Goal: Task Accomplishment & Management: Manage account settings

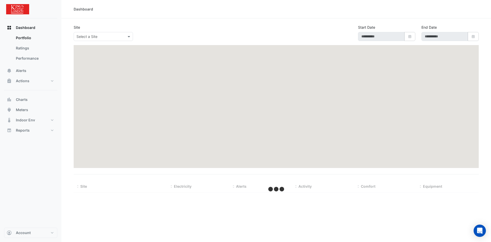
type input "**********"
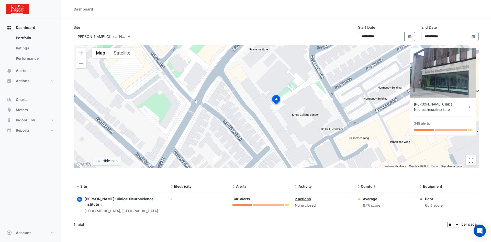
click at [469, 107] on icon at bounding box center [469, 106] width 5 height 5
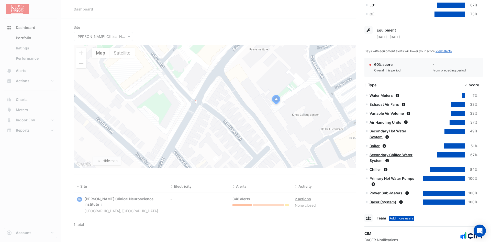
scroll to position [178, 0]
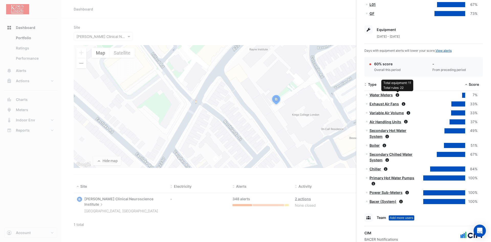
click at [397, 93] on icon at bounding box center [398, 95] width 4 height 4
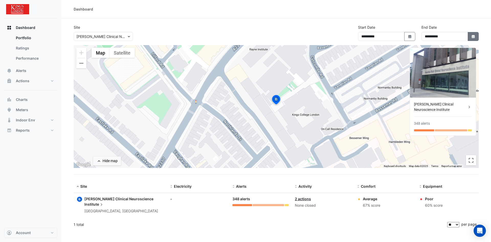
click at [473, 36] on icon "button" at bounding box center [473, 36] width 3 height 3
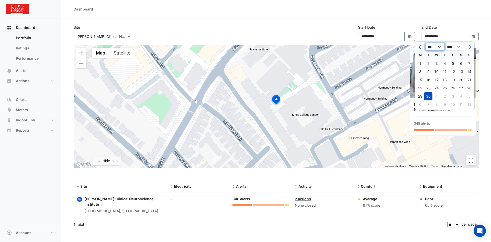
click at [440, 46] on select "*** *** *** *** *** ***" at bounding box center [434, 47] width 19 height 8
select select "**"
click at [425, 43] on select "*** *** *** *** *** ***" at bounding box center [434, 47] width 19 height 8
click at [436, 62] on div "1" at bounding box center [436, 63] width 8 height 8
type input "**********"
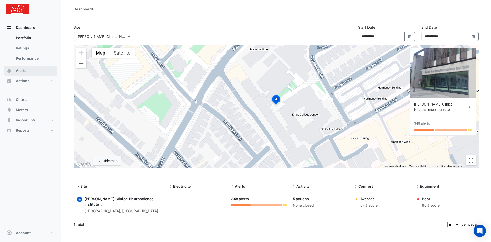
click at [21, 70] on span "Alerts" at bounding box center [21, 70] width 10 height 5
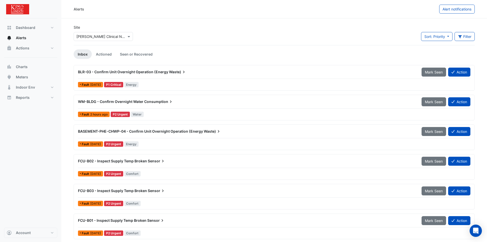
click at [114, 132] on span "BASEMENT-PHE-CHWP-04 - Confirm Unit Overnight Operation (Energy" at bounding box center [140, 131] width 125 height 4
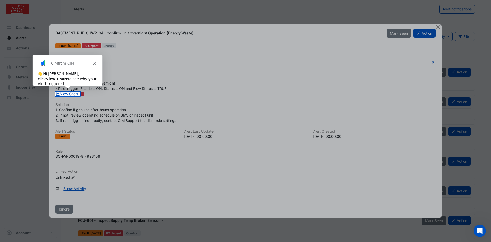
click at [94, 62] on icon "Close" at bounding box center [94, 62] width 3 height 3
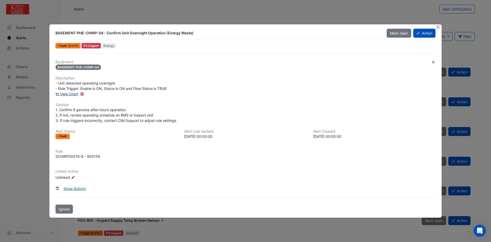
click at [69, 94] on link "View Chart" at bounding box center [66, 94] width 23 height 4
click at [428, 33] on button "Action" at bounding box center [424, 33] width 22 height 9
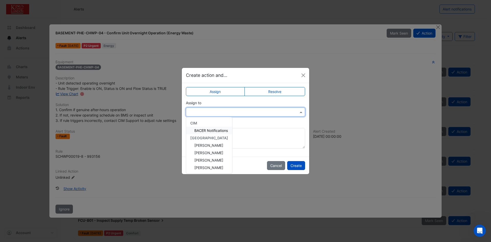
click at [301, 112] on span at bounding box center [301, 111] width 6 height 5
click at [209, 146] on span "[PERSON_NAME]" at bounding box center [208, 145] width 29 height 4
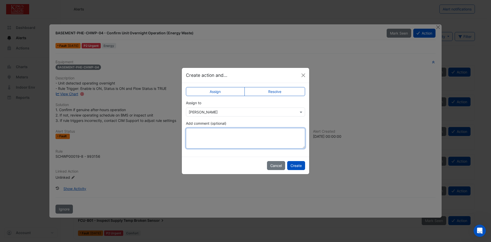
click at [209, 133] on textarea "Add comment (optional)" at bounding box center [245, 138] width 119 height 20
type textarea "**********"
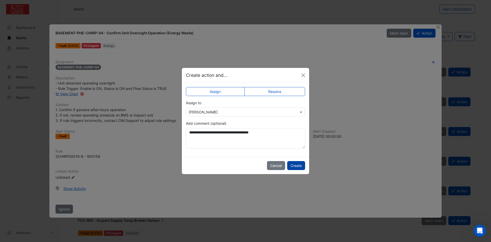
click at [299, 164] on button "Create" at bounding box center [296, 165] width 18 height 9
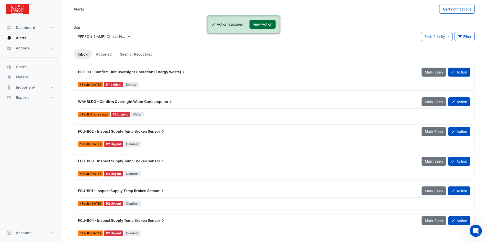
click at [264, 24] on button "View Action" at bounding box center [263, 24] width 26 height 9
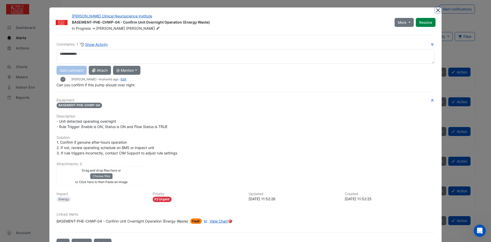
click at [437, 9] on button "Close" at bounding box center [437, 9] width 5 height 5
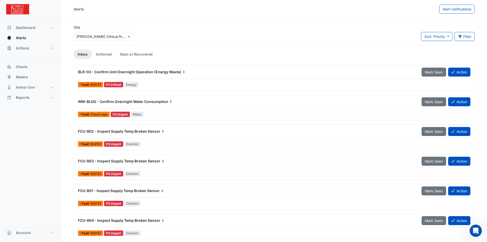
scroll to position [26, 0]
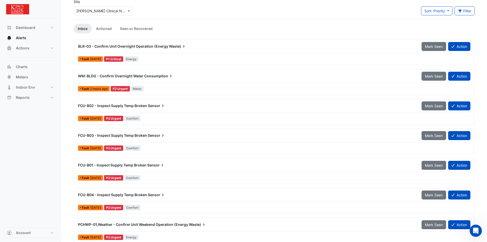
click at [101, 117] on span "[DATE]" at bounding box center [95, 118] width 11 height 4
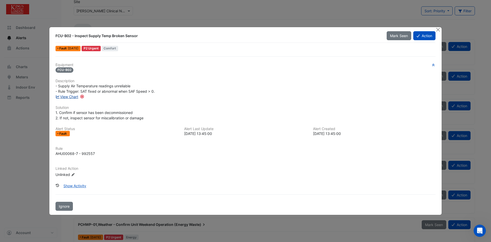
click at [72, 96] on link "View Chart" at bounding box center [66, 96] width 23 height 4
click at [421, 36] on button "Action" at bounding box center [424, 35] width 22 height 9
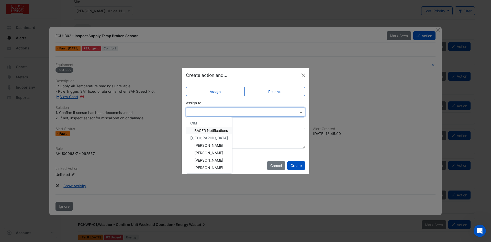
click at [301, 111] on span at bounding box center [301, 111] width 6 height 5
click at [205, 144] on span "[PERSON_NAME]" at bounding box center [208, 145] width 29 height 4
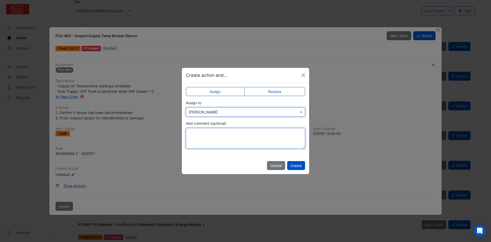
click at [193, 132] on textarea "Add comment (optional)" at bounding box center [245, 138] width 119 height 20
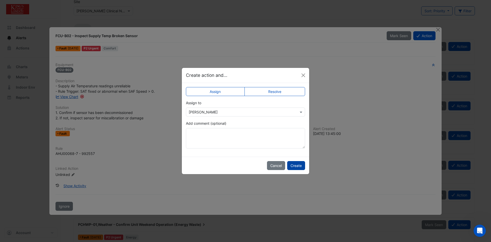
click at [297, 164] on button "Create" at bounding box center [296, 165] width 18 height 9
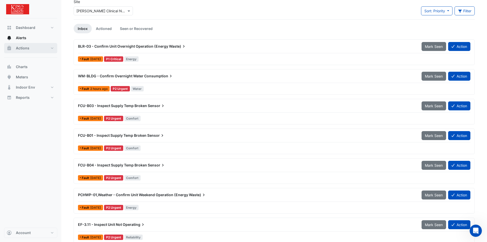
click at [23, 48] on span "Actions" at bounding box center [23, 48] width 14 height 5
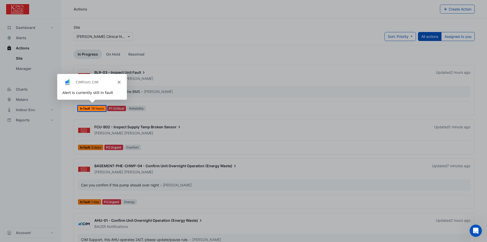
click at [22, 69] on div "Product tour overlay" at bounding box center [243, 121] width 487 height 242
click at [119, 82] on icon "Close" at bounding box center [118, 81] width 3 height 3
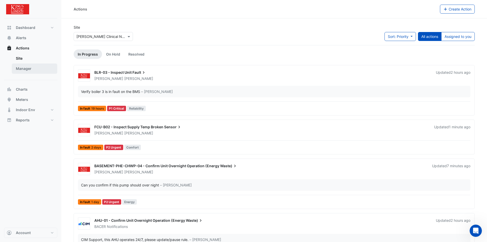
click at [22, 69] on link "Manager" at bounding box center [35, 68] width 46 height 10
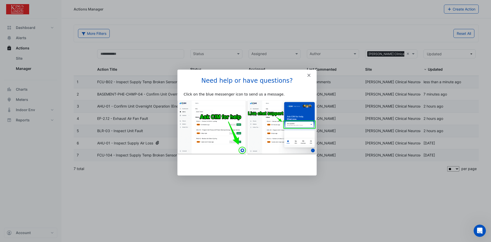
click at [308, 75] on icon "Close" at bounding box center [308, 74] width 3 height 3
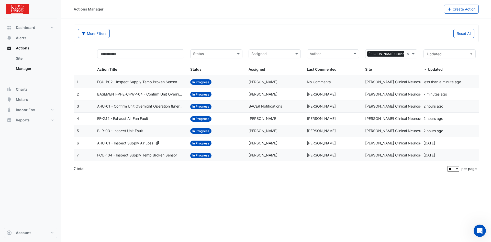
click at [200, 81] on span "In Progress" at bounding box center [200, 81] width 21 height 5
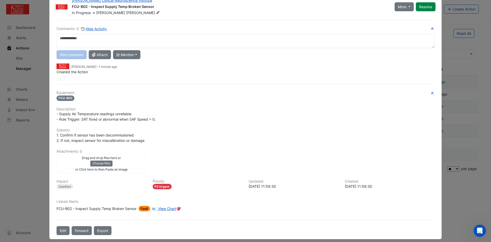
scroll to position [20, 0]
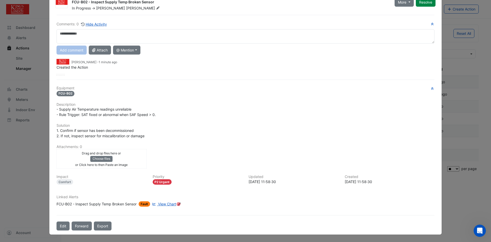
click at [162, 204] on span "View Chart" at bounding box center [167, 204] width 18 height 4
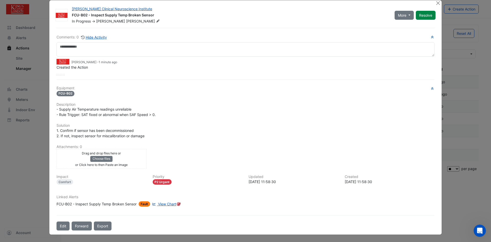
scroll to position [7, 0]
click at [177, 204] on circle "Tooltip anchor" at bounding box center [178, 203] width 3 height 3
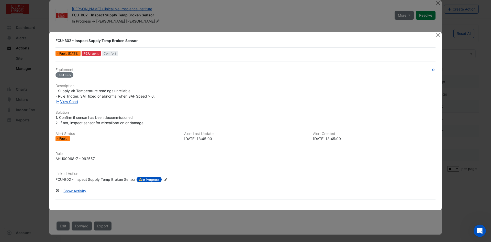
click at [166, 180] on icon at bounding box center [165, 179] width 3 height 3
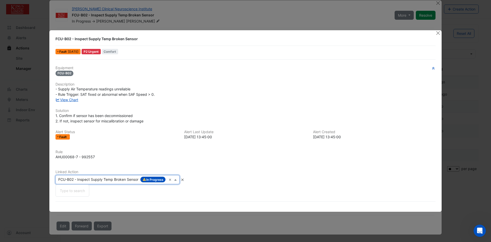
click at [127, 180] on input "text" at bounding box center [112, 179] width 108 height 5
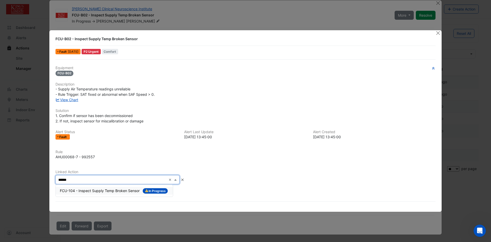
type input "******"
click at [184, 180] on icon at bounding box center [182, 179] width 2 height 2
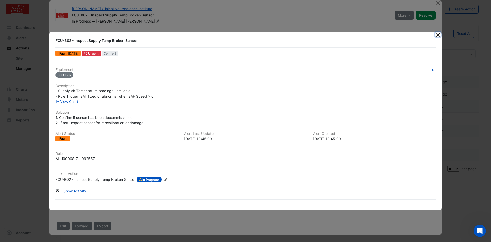
click at [439, 35] on button "Close" at bounding box center [437, 34] width 5 height 5
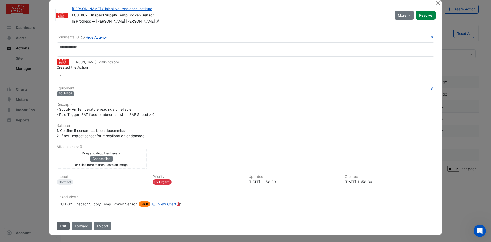
click at [62, 226] on button "Edit" at bounding box center [63, 225] width 13 height 9
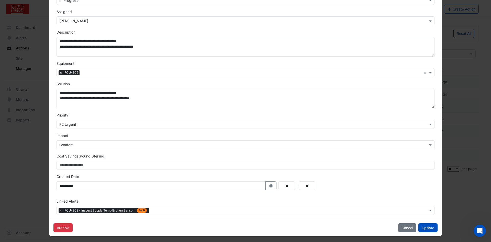
scroll to position [60, 0]
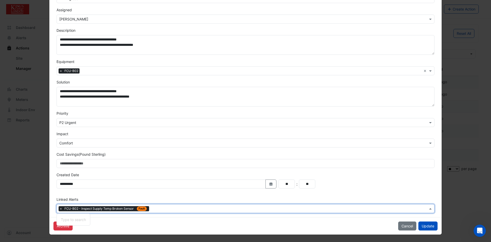
click at [174, 209] on input "text" at bounding box center [289, 208] width 277 height 5
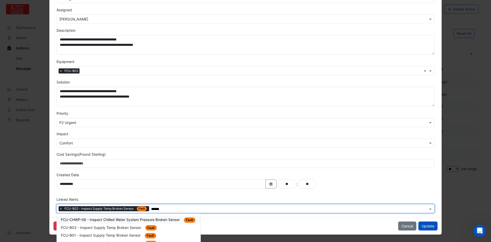
type input "******"
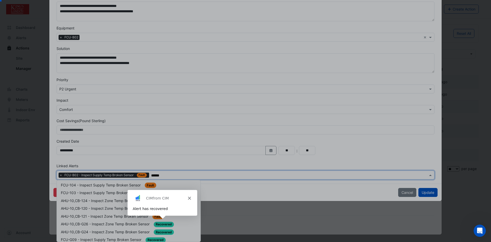
scroll to position [225, 0]
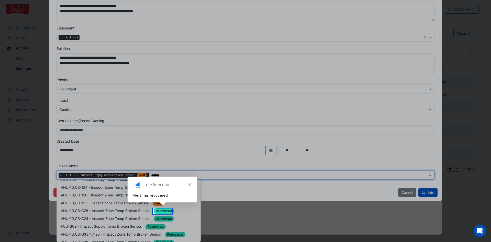
click at [189, 184] on polygon "Close" at bounding box center [189, 184] width 3 height 3
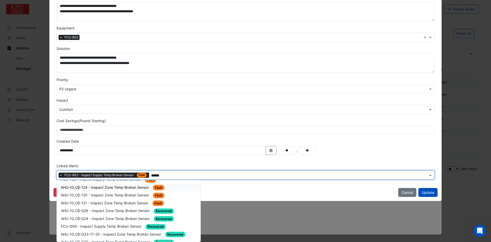
click at [118, 188] on span "AHU-10,CB-124 - Inspect Zone Temp Broken Sensor" at bounding box center [105, 187] width 89 height 4
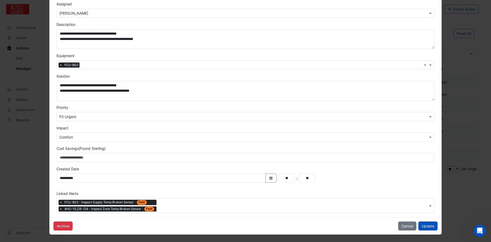
scroll to position [66, 0]
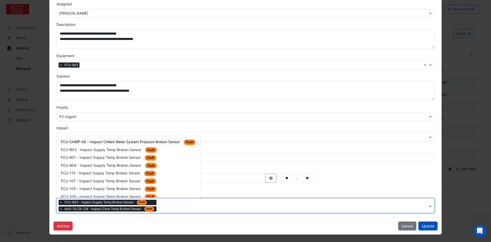
click at [173, 207] on input "text" at bounding box center [293, 205] width 269 height 5
click at [81, 166] on span "FCU-B04 - Inspect Supply Temp Broken Sensor" at bounding box center [101, 165] width 81 height 4
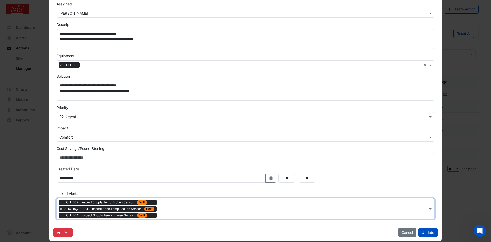
click at [168, 209] on input "text" at bounding box center [293, 208] width 269 height 5
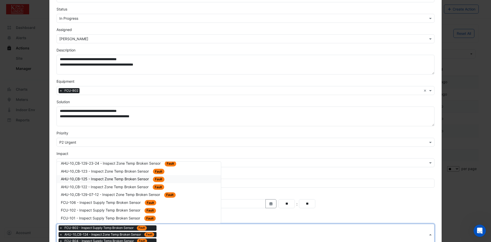
scroll to position [153, 0]
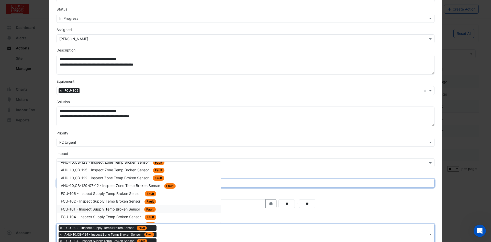
click at [253, 186] on input "Cost Savings (Pound Sterling)" at bounding box center [246, 182] width 378 height 9
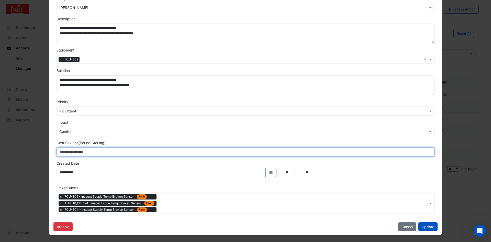
scroll to position [73, 0]
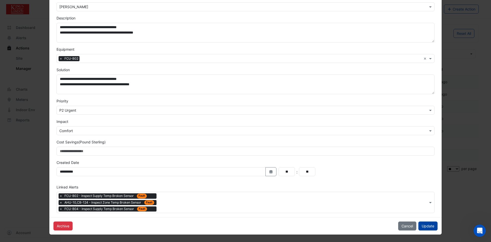
click at [427, 224] on button "Update" at bounding box center [427, 225] width 19 height 9
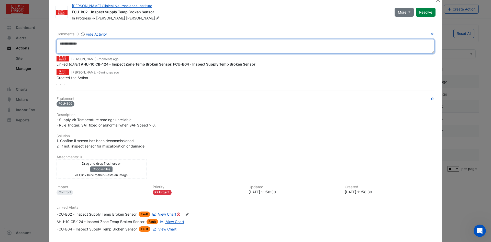
click at [72, 45] on textarea at bounding box center [246, 46] width 378 height 14
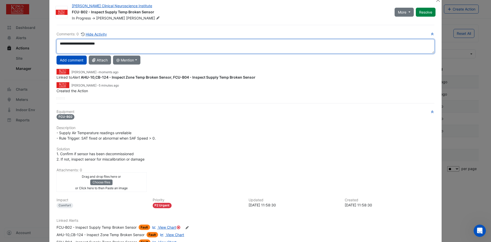
click at [85, 83] on div "**********" at bounding box center [246, 65] width 378 height 68
type textarea "**********"
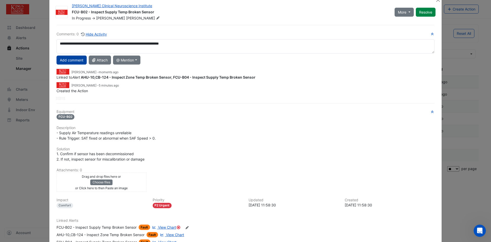
click at [76, 59] on button "Add comment" at bounding box center [72, 59] width 30 height 9
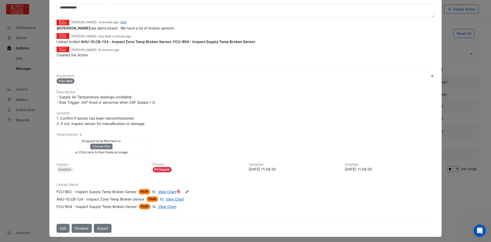
scroll to position [49, 0]
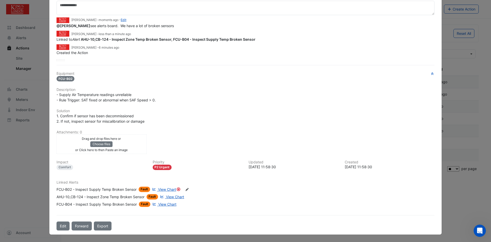
click at [132, 144] on div "Drag and drop files here or Choose files or Click here to then Paste an image" at bounding box center [101, 144] width 87 height 17
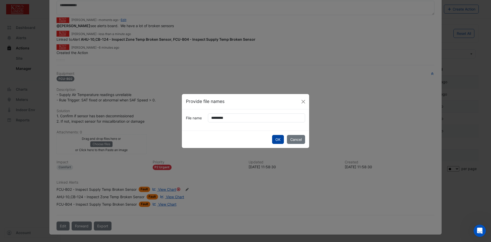
click at [281, 140] on button "OK" at bounding box center [278, 139] width 12 height 9
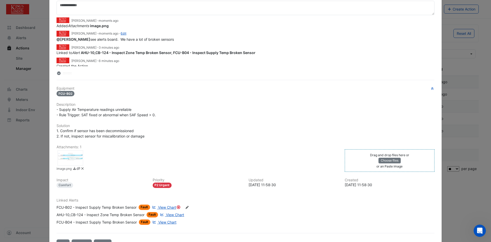
click at [76, 154] on div at bounding box center [71, 157] width 26 height 15
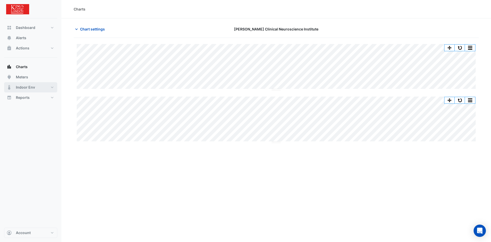
click at [29, 87] on span "Indoor Env" at bounding box center [25, 87] width 19 height 5
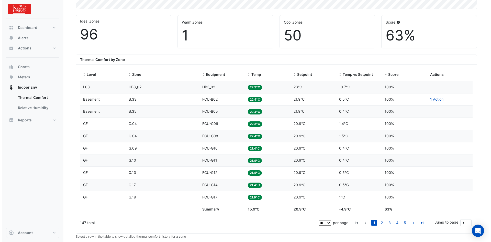
scroll to position [153, 0]
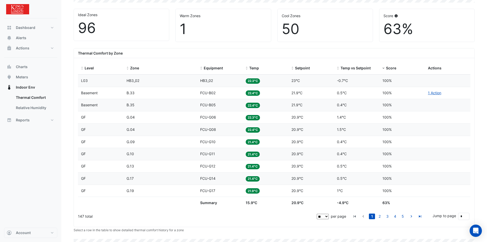
click at [327, 216] on select "** ** ** ***" at bounding box center [323, 216] width 12 height 5
select select "***"
click at [329, 214] on select "** ** ** ***" at bounding box center [323, 216] width 12 height 5
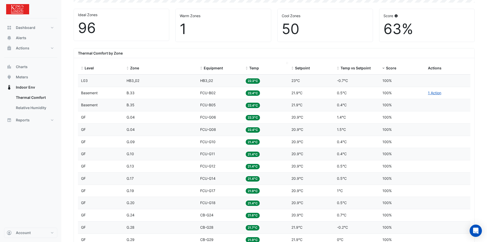
click at [251, 68] on span "Temp" at bounding box center [254, 68] width 10 height 4
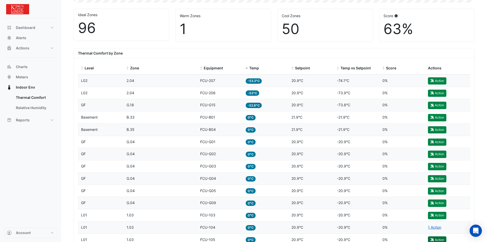
click at [438, 238] on button "Action" at bounding box center [437, 239] width 18 height 7
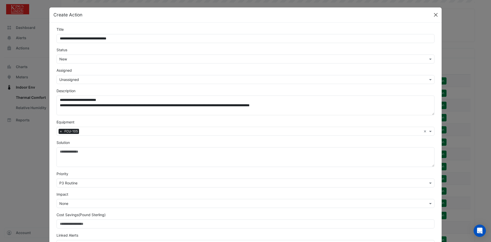
click at [432, 15] on button "Close" at bounding box center [436, 15] width 8 height 8
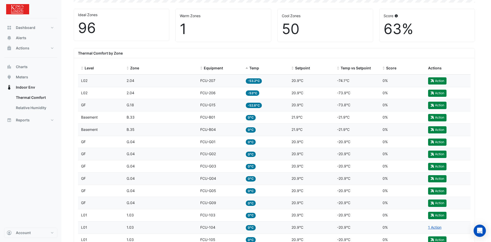
scroll to position [155, 0]
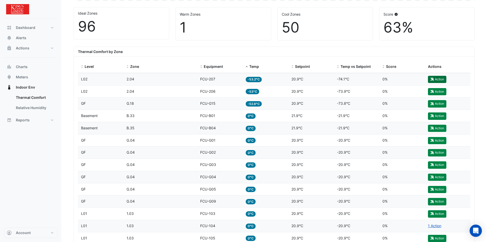
click at [440, 78] on button "Action" at bounding box center [437, 79] width 18 height 7
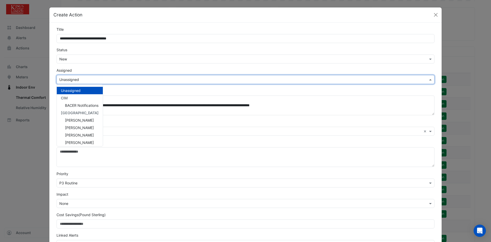
click at [83, 78] on input "text" at bounding box center [240, 79] width 362 height 5
click at [76, 120] on span "[PERSON_NAME]" at bounding box center [79, 120] width 29 height 4
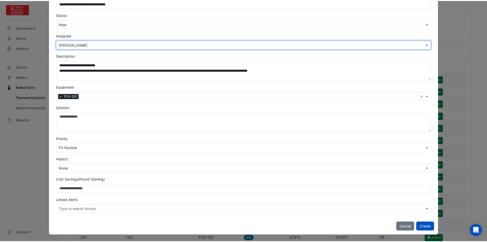
scroll to position [36, 0]
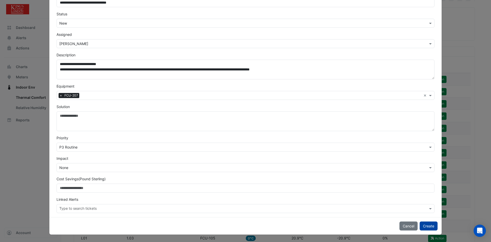
click at [427, 227] on button "Create" at bounding box center [429, 225] width 18 height 9
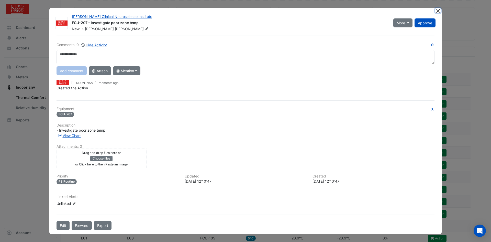
click at [439, 9] on button "Close" at bounding box center [437, 10] width 5 height 5
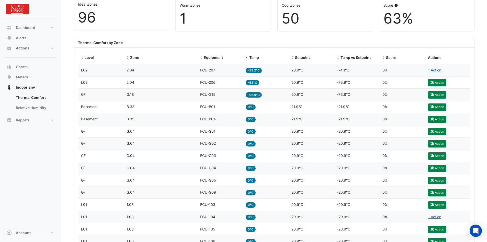
scroll to position [155, 0]
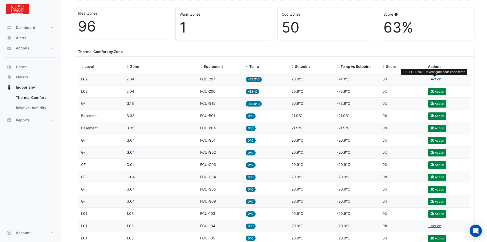
click at [432, 80] on link "1 Action" at bounding box center [434, 79] width 13 height 4
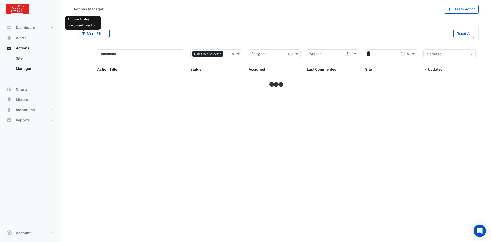
select select "***"
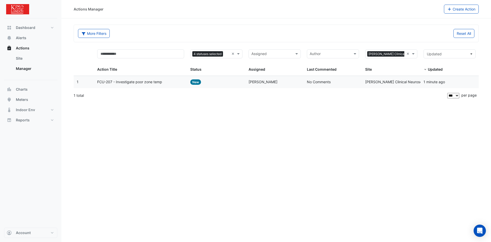
click at [135, 82] on span "FCU-207 - Investigate poor zone temp" at bounding box center [129, 82] width 65 height 6
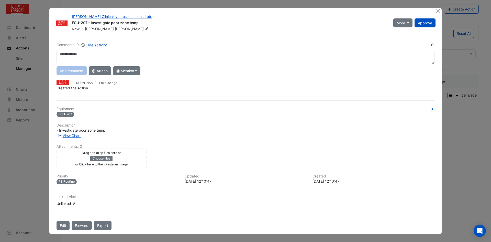
click at [136, 158] on div "Drag and drop files here or Choose files or Click here to then Paste an image" at bounding box center [101, 158] width 87 height 17
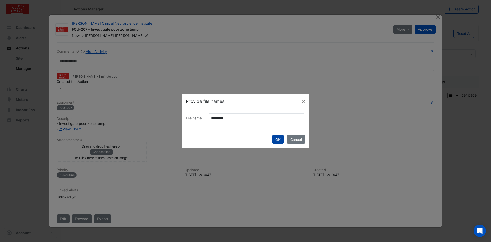
click at [280, 138] on button "OK" at bounding box center [278, 139] width 12 height 9
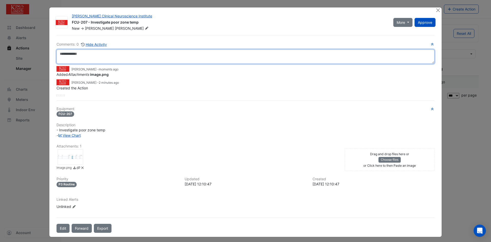
click at [67, 55] on textarea at bounding box center [246, 56] width 378 height 14
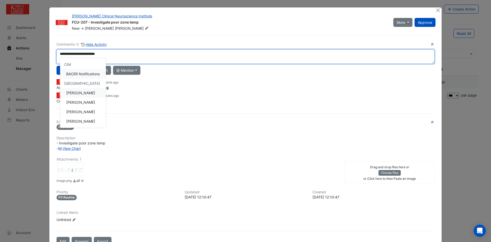
click at [80, 93] on div "**********" at bounding box center [246, 75] width 378 height 68
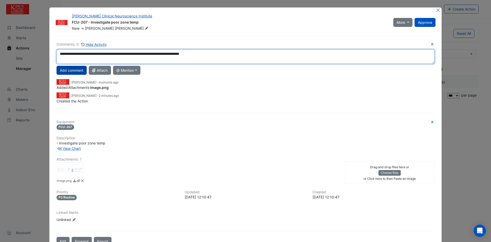
type textarea "**********"
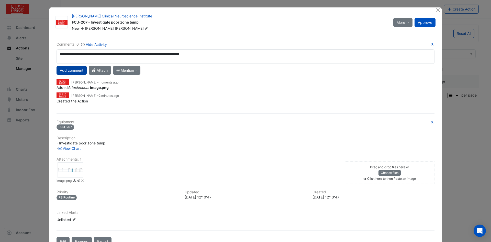
click at [71, 69] on button "Add comment" at bounding box center [72, 70] width 30 height 9
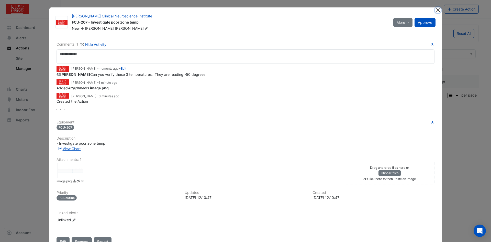
click at [436, 10] on button "Close" at bounding box center [437, 9] width 5 height 5
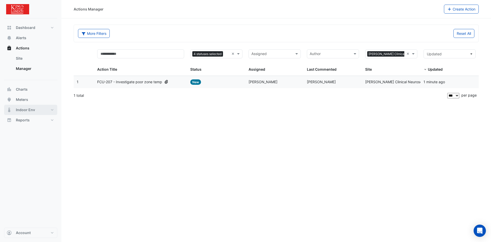
click at [27, 109] on span "Indoor Env" at bounding box center [25, 109] width 19 height 5
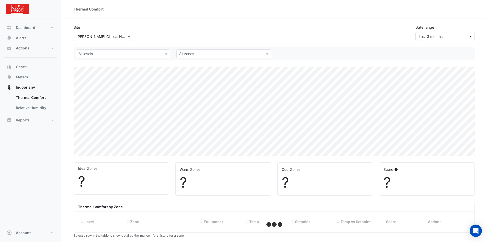
select select "***"
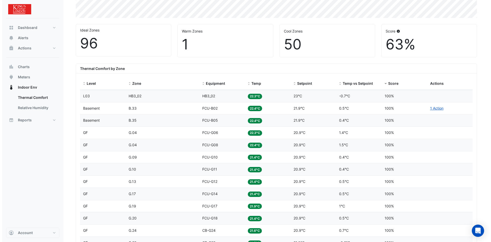
scroll to position [153, 0]
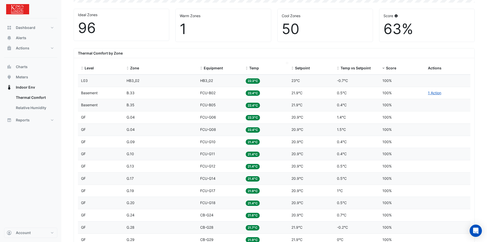
click at [252, 67] on span "Temp" at bounding box center [254, 68] width 10 height 4
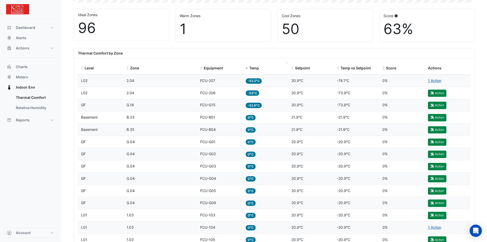
click at [254, 67] on span "Temp" at bounding box center [254, 68] width 10 height 4
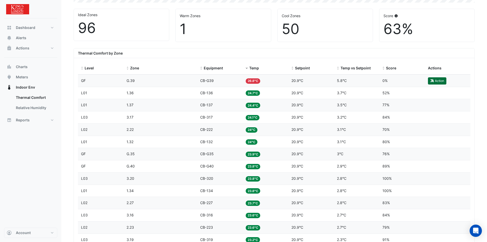
click at [439, 82] on button "Action" at bounding box center [437, 80] width 18 height 7
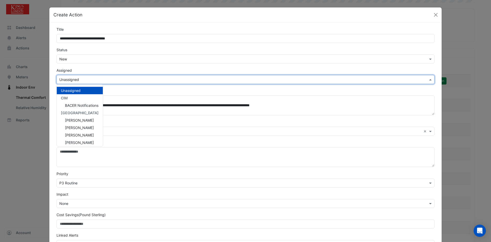
click at [68, 80] on input "text" at bounding box center [240, 79] width 362 height 5
click at [71, 121] on span "[PERSON_NAME]" at bounding box center [79, 120] width 29 height 4
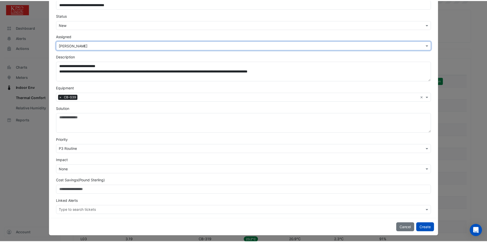
scroll to position [36, 0]
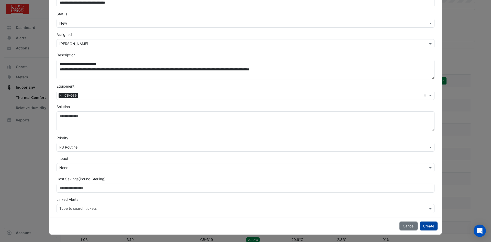
click at [426, 225] on button "Create" at bounding box center [429, 225] width 18 height 9
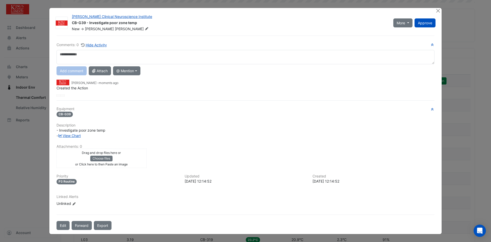
click at [66, 56] on textarea at bounding box center [246, 57] width 378 height 14
click at [82, 93] on div "**********" at bounding box center [246, 69] width 378 height 54
type textarea "**********"
click at [73, 71] on button "Add comment" at bounding box center [72, 70] width 30 height 9
click at [439, 10] on button "Close" at bounding box center [437, 10] width 5 height 5
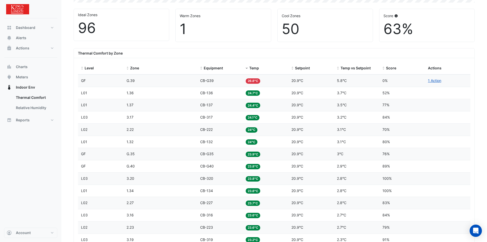
click at [254, 92] on span "24.7°C" at bounding box center [253, 92] width 14 height 5
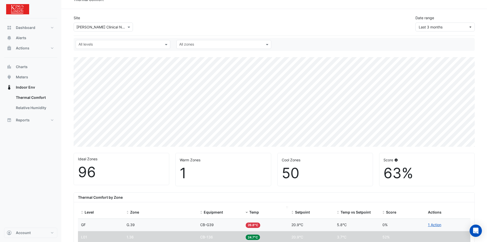
scroll to position [0, 0]
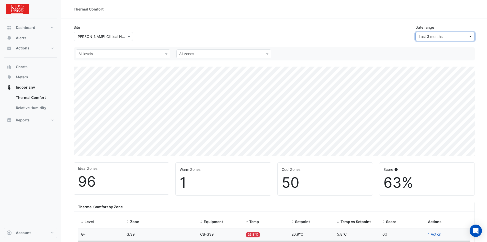
click at [471, 36] on button "Last 3 months" at bounding box center [445, 36] width 59 height 9
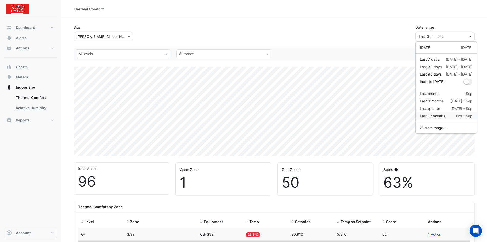
click at [444, 116] on div "Last 12 months" at bounding box center [432, 115] width 25 height 5
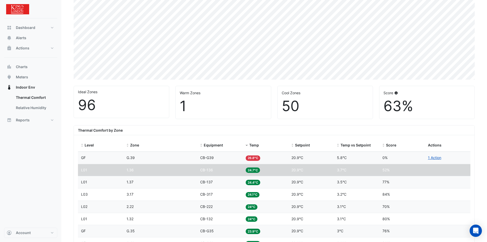
scroll to position [77, 0]
click at [476, 231] on icon "Open Intercom Messenger" at bounding box center [476, 230] width 6 height 7
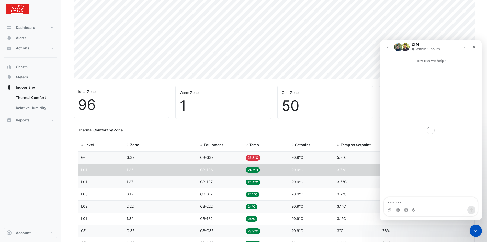
scroll to position [0, 0]
click at [254, 144] on span "Temp" at bounding box center [254, 144] width 10 height 4
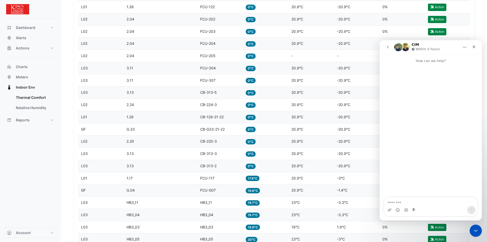
scroll to position [460, 0]
